Goal: Navigation & Orientation: Find specific page/section

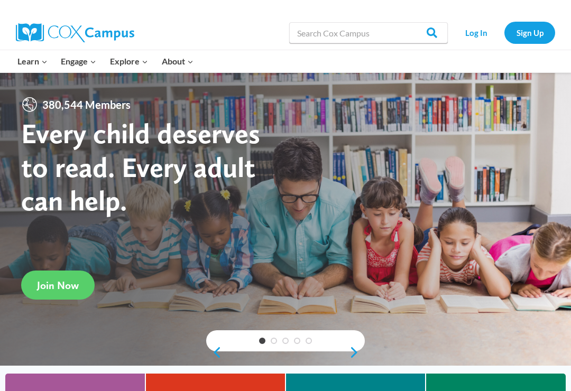
click at [0, 0] on link "Educators Overview" at bounding box center [0, 0] width 0 height 0
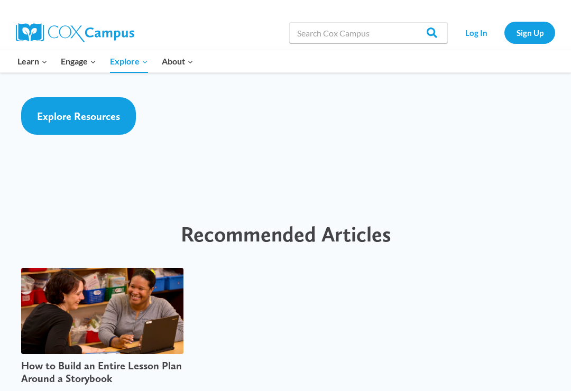
scroll to position [2746, 0]
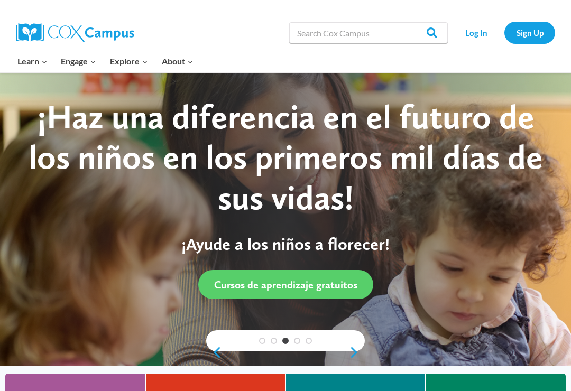
click at [0, 0] on button "Child menu of For Educators" at bounding box center [0, 0] width 0 height 0
click at [0, 0] on link "Educators Overview" at bounding box center [0, 0] width 0 height 0
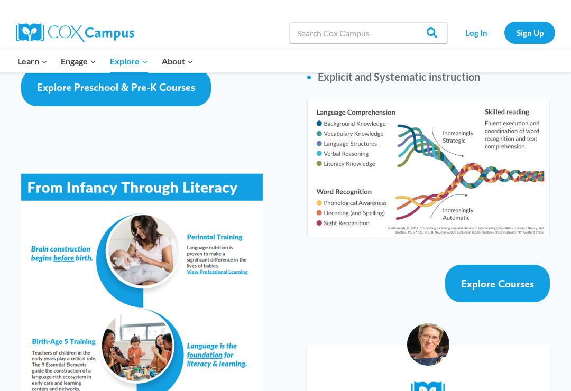
scroll to position [1898, 0]
